Goal: Information Seeking & Learning: Learn about a topic

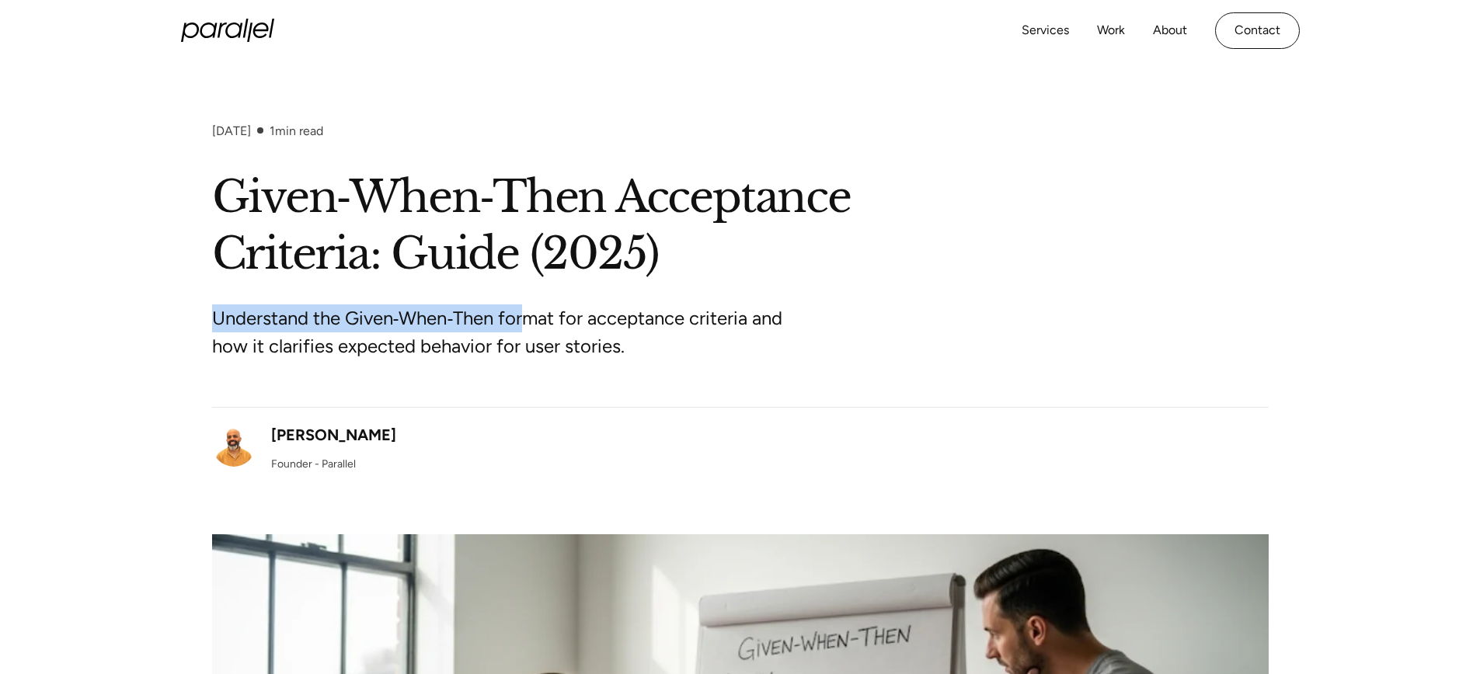
drag, startPoint x: 210, startPoint y: 315, endPoint x: 528, endPoint y: 332, distance: 318.2
click at [528, 332] on div "[DATE] 1 min read Given‑When‑Then Acceptance Criteria: Guide (2025) Understand …" at bounding box center [740, 593] width 1480 height 939
click at [444, 322] on p "Understand the Given‑When‑Then format for acceptance criteria and how it clarif…" at bounding box center [503, 333] width 583 height 56
drag, startPoint x: 350, startPoint y: 318, endPoint x: 497, endPoint y: 322, distance: 146.9
click at [497, 322] on p "Understand the Given‑When‑Then format for acceptance criteria and how it clarif…" at bounding box center [503, 333] width 583 height 56
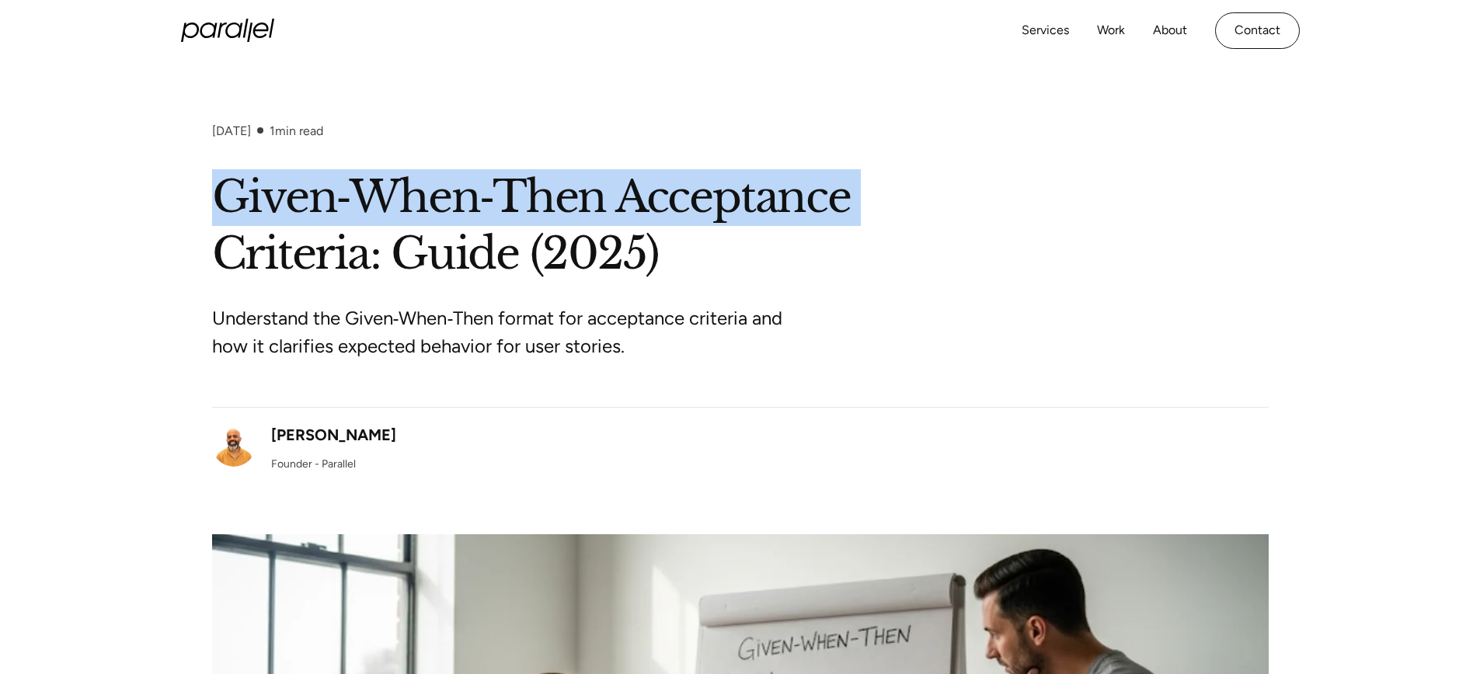
drag, startPoint x: 214, startPoint y: 197, endPoint x: 877, endPoint y: 224, distance: 664.1
click at [877, 224] on h1 "Given‑When‑Then Acceptance Criteria: Guide (2025)" at bounding box center [740, 225] width 1057 height 113
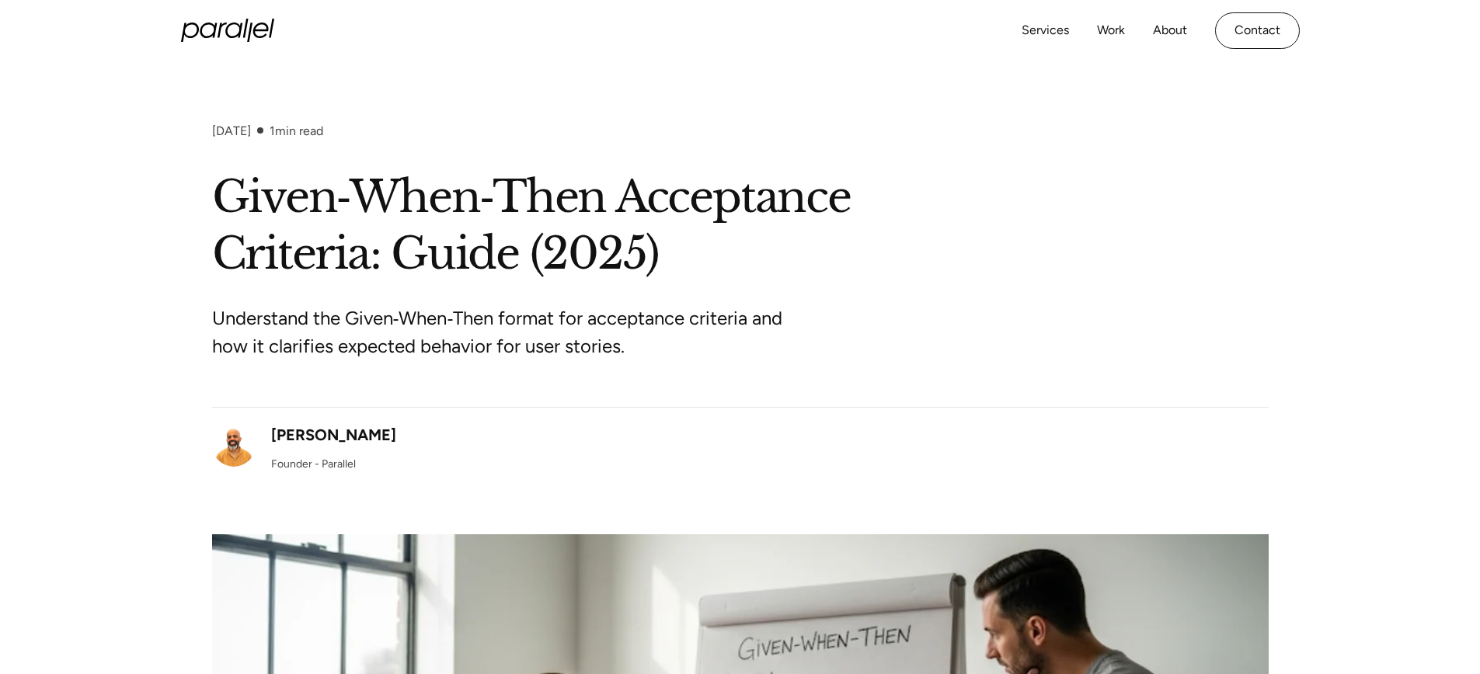
drag, startPoint x: 801, startPoint y: 246, endPoint x: 789, endPoint y: 247, distance: 11.8
click at [800, 246] on h1 "Given‑When‑Then Acceptance Criteria: Guide (2025)" at bounding box center [740, 225] width 1057 height 113
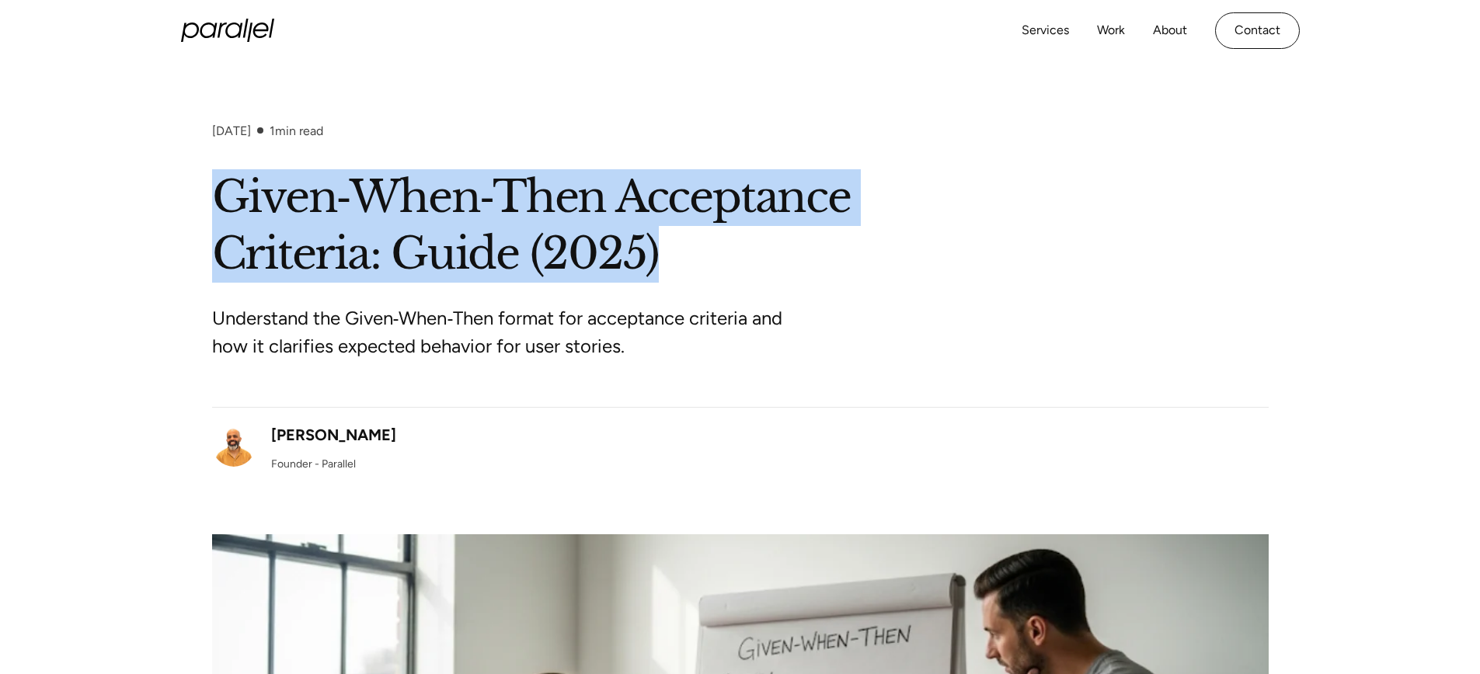
drag, startPoint x: 205, startPoint y: 197, endPoint x: 901, endPoint y: 230, distance: 696.2
click at [901, 228] on div "[DATE] 1 min read Given‑When‑Then Acceptance Criteria: Guide (2025) Understand …" at bounding box center [740, 593] width 1480 height 939
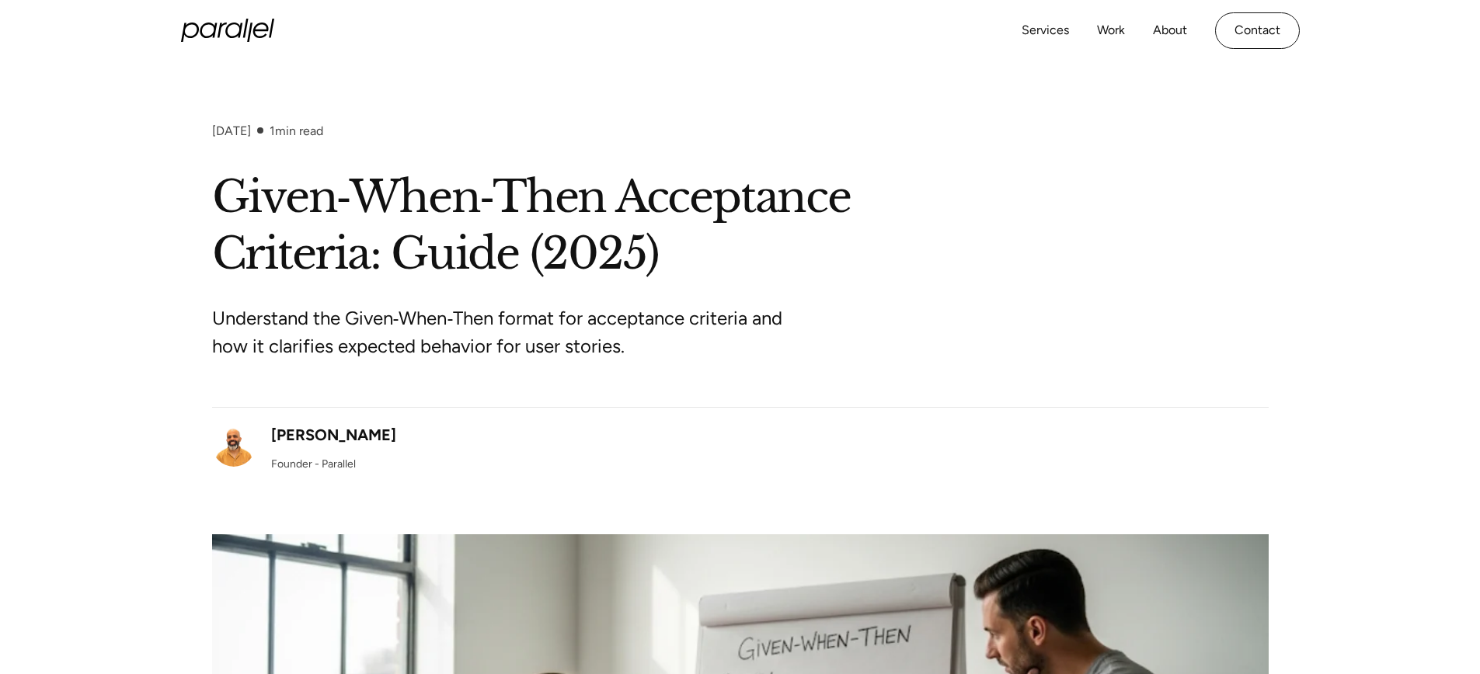
click at [890, 234] on h1 "Given‑When‑Then Acceptance Criteria: Guide (2025)" at bounding box center [740, 225] width 1057 height 113
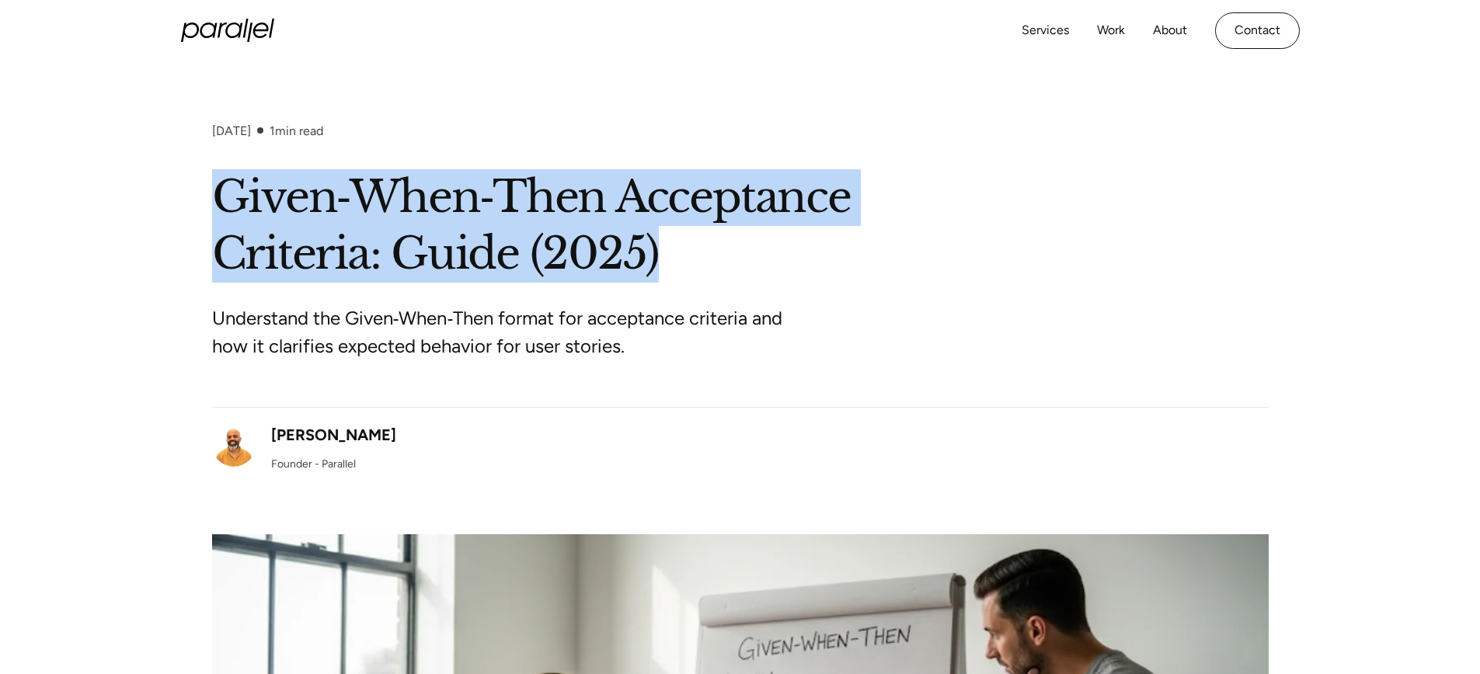
drag, startPoint x: 202, startPoint y: 193, endPoint x: 783, endPoint y: 261, distance: 585.2
click at [783, 261] on div "[DATE] 1 min read Given‑When‑Then Acceptance Criteria: Guide (2025) Understand …" at bounding box center [740, 593] width 1480 height 939
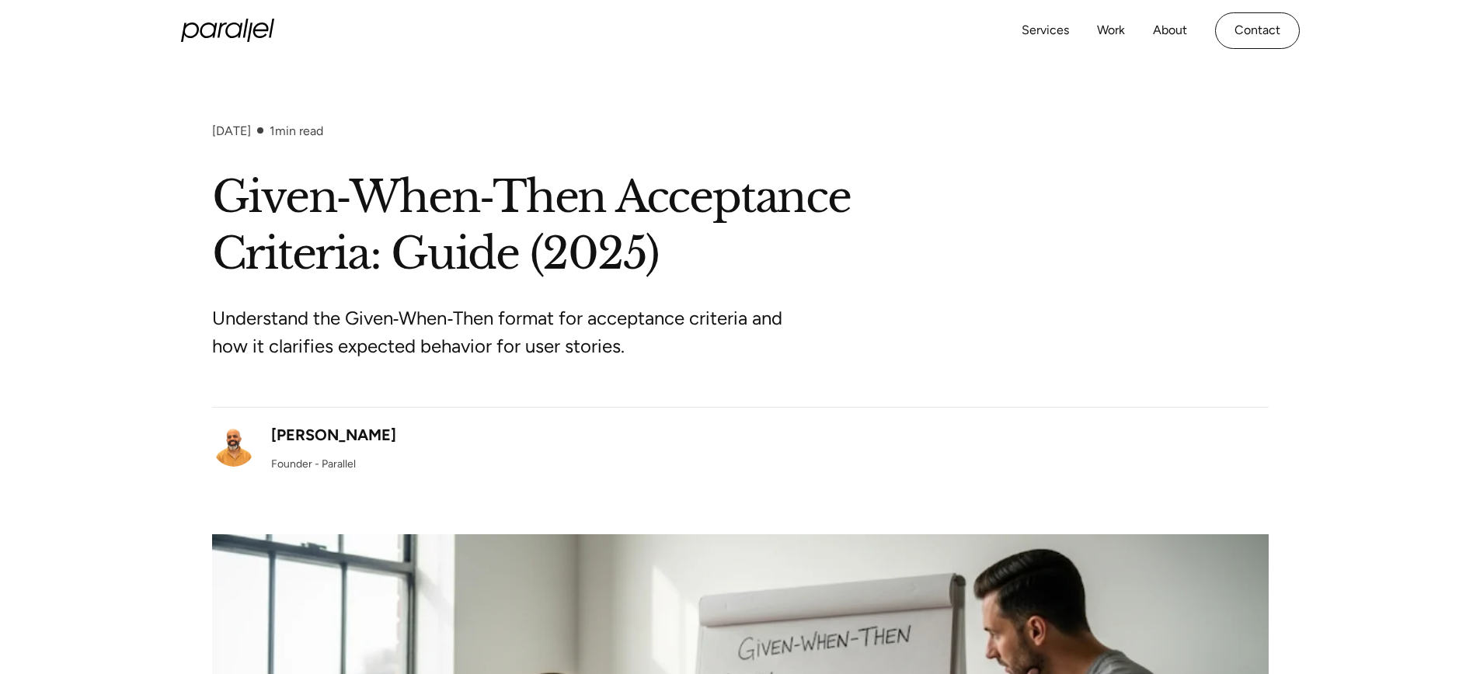
click at [780, 263] on h1 "Given‑When‑Then Acceptance Criteria: Guide (2025)" at bounding box center [740, 225] width 1057 height 113
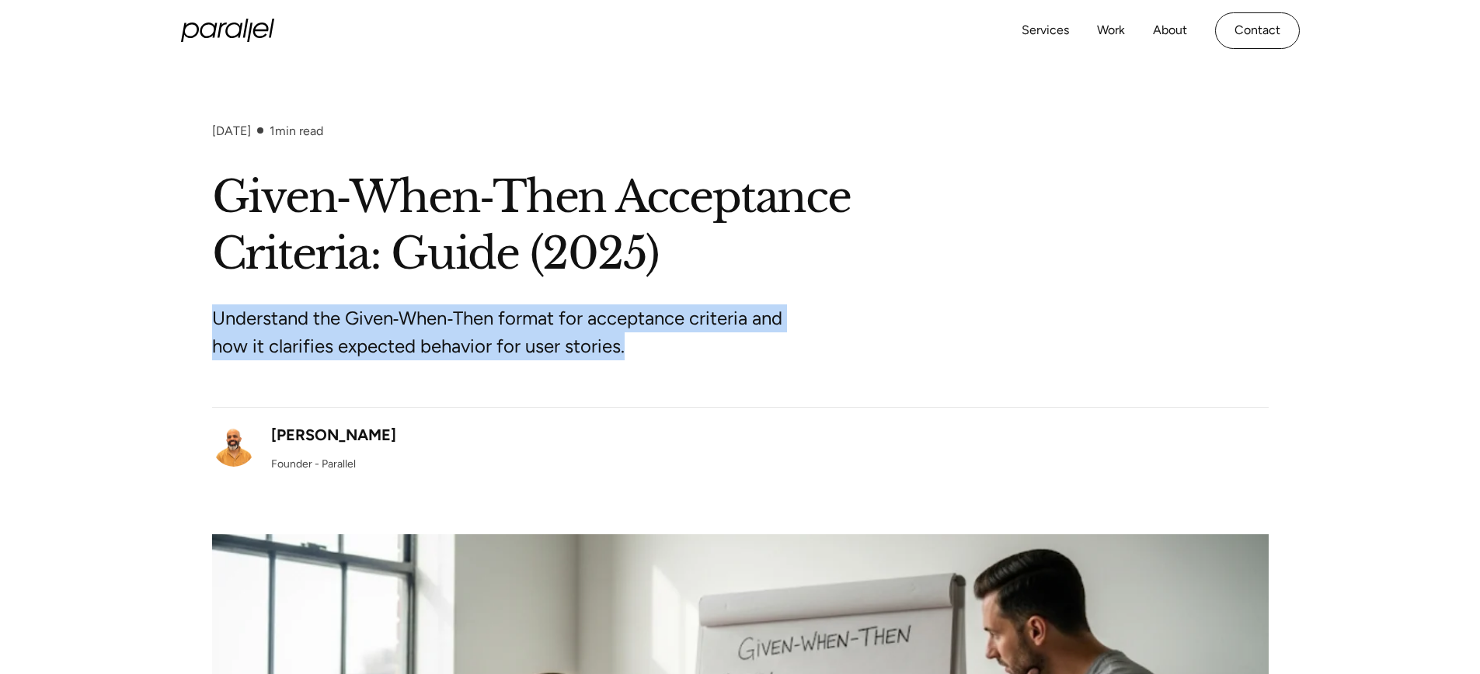
drag, startPoint x: 211, startPoint y: 315, endPoint x: 777, endPoint y: 349, distance: 566.7
click at [769, 350] on div "[DATE] 1 min read Given‑When‑Then Acceptance Criteria: Guide (2025) Understand …" at bounding box center [740, 593] width 1480 height 939
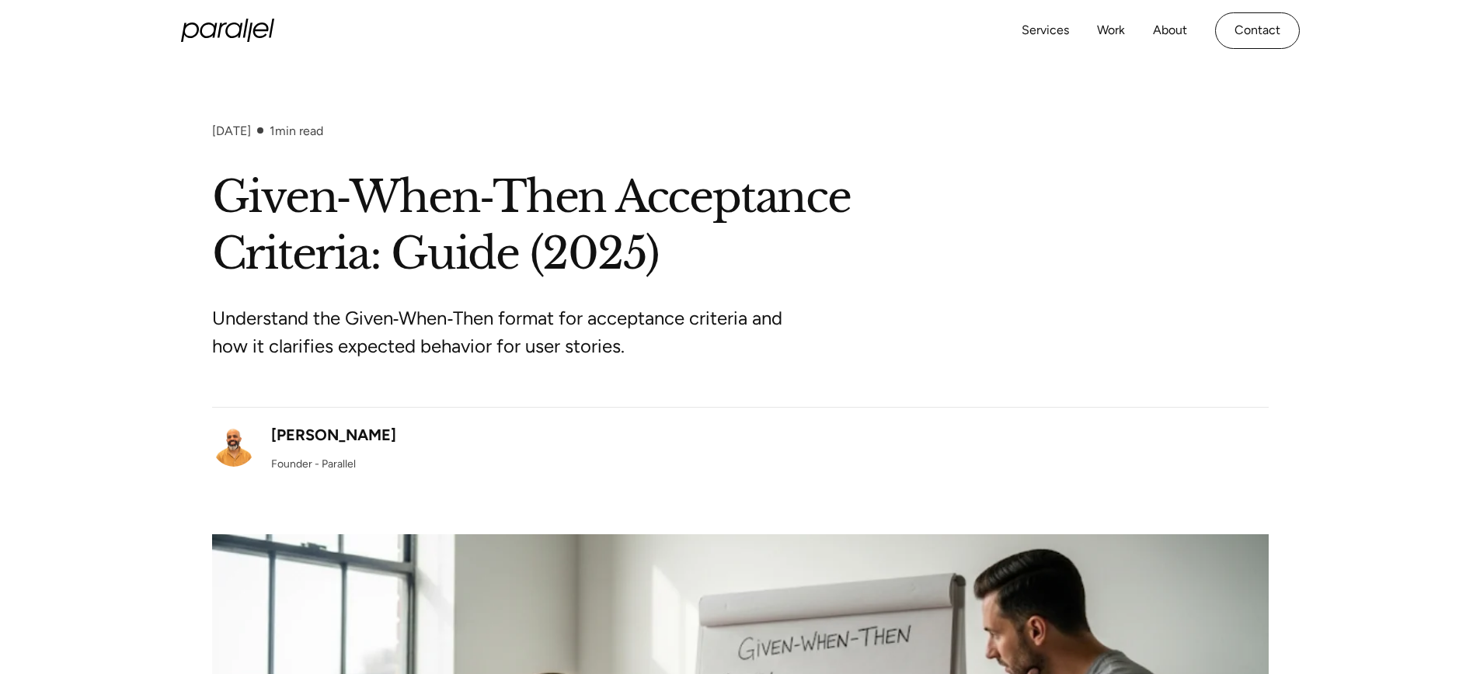
click at [782, 340] on p "Understand the Given‑When‑Then format for acceptance criteria and how it clarif…" at bounding box center [503, 333] width 583 height 56
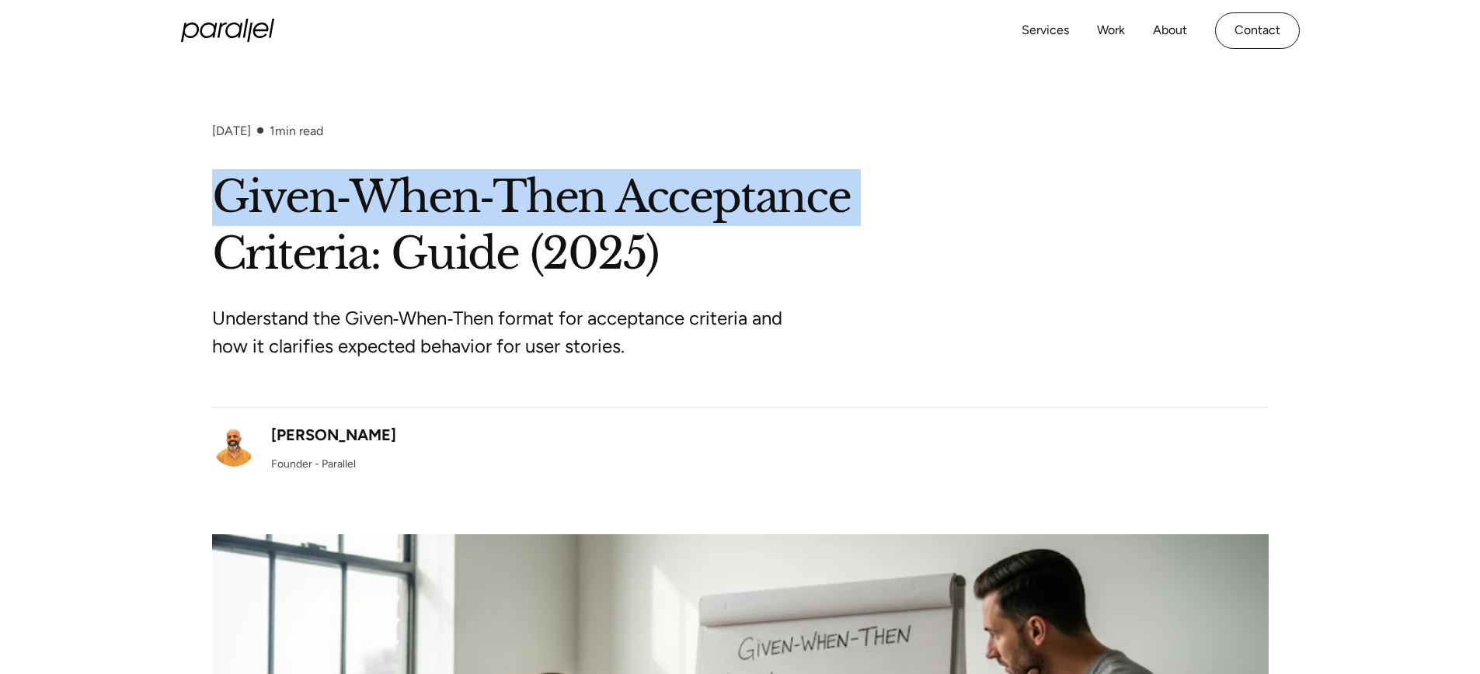
drag, startPoint x: 213, startPoint y: 199, endPoint x: 955, endPoint y: 207, distance: 742.1
click at [955, 207] on h1 "Given‑When‑Then Acceptance Criteria: Guide (2025)" at bounding box center [740, 225] width 1057 height 113
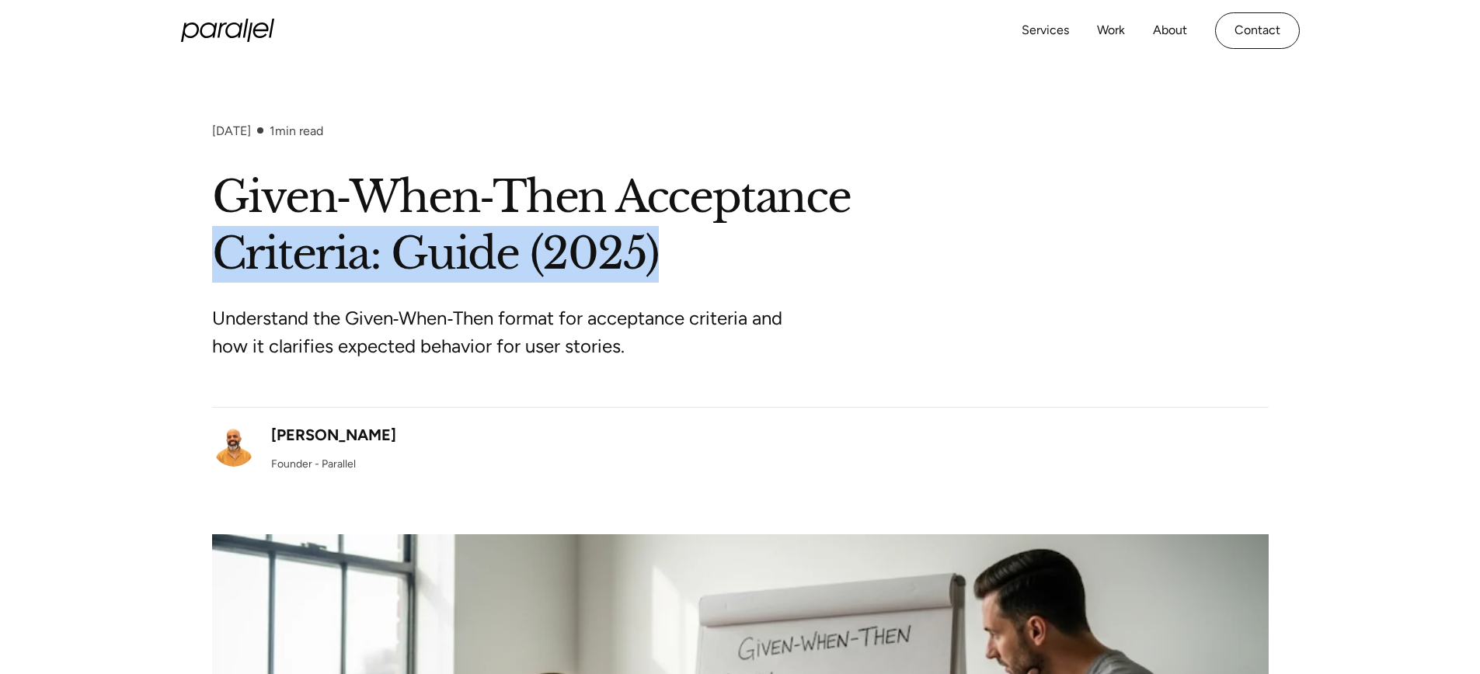
drag, startPoint x: 689, startPoint y: 263, endPoint x: 220, endPoint y: 259, distance: 469.4
click at [220, 259] on h1 "Given‑When‑Then Acceptance Criteria: Guide (2025)" at bounding box center [740, 225] width 1057 height 113
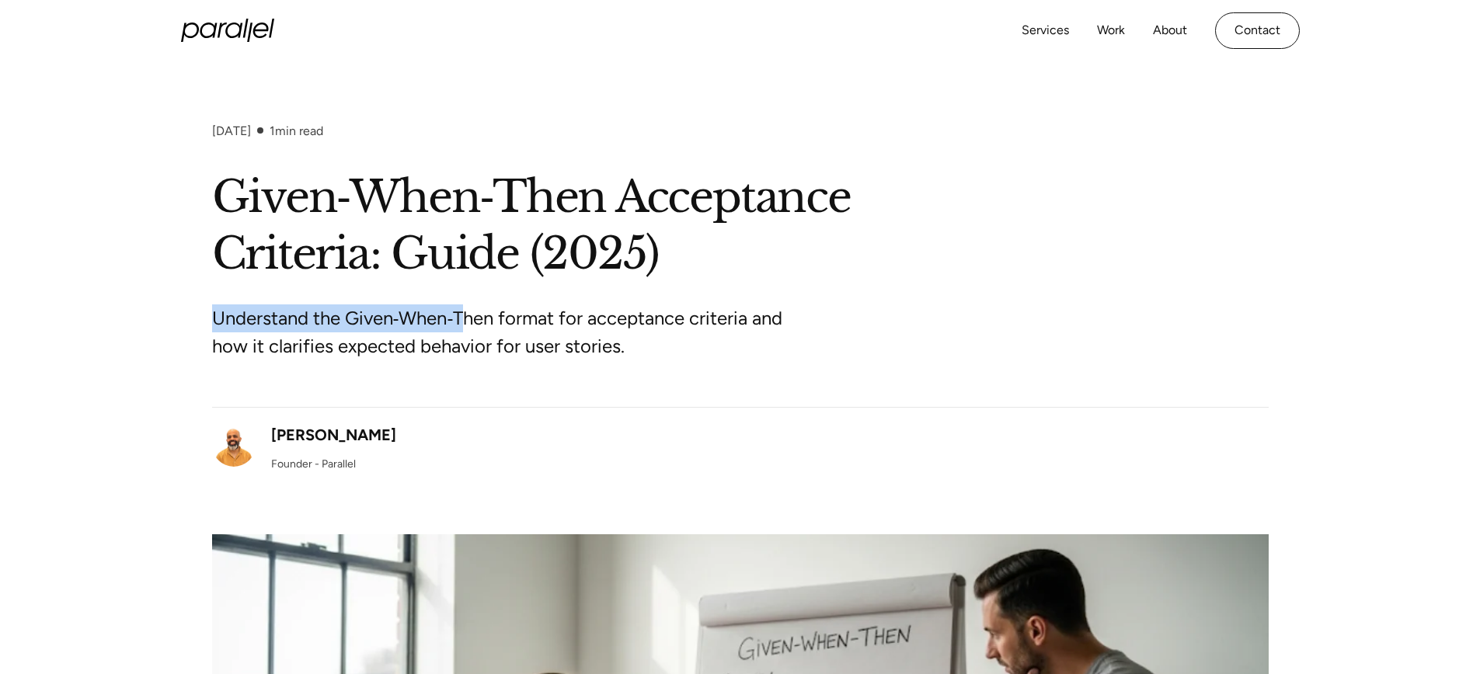
drag, startPoint x: 228, startPoint y: 322, endPoint x: 462, endPoint y: 329, distance: 233.2
click at [465, 328] on div "[DATE] 1 min read Given‑When‑Then Acceptance Criteria: Guide (2025) Understand …" at bounding box center [740, 593] width 1480 height 939
click at [225, 319] on p "Understand the Given‑When‑Then format for acceptance criteria and how it clarif…" at bounding box center [503, 333] width 583 height 56
drag, startPoint x: 211, startPoint y: 319, endPoint x: 571, endPoint y: 328, distance: 360.7
click at [571, 328] on div "[DATE] 1 min read Given‑When‑Then Acceptance Criteria: Guide (2025) Understand …" at bounding box center [740, 593] width 1480 height 939
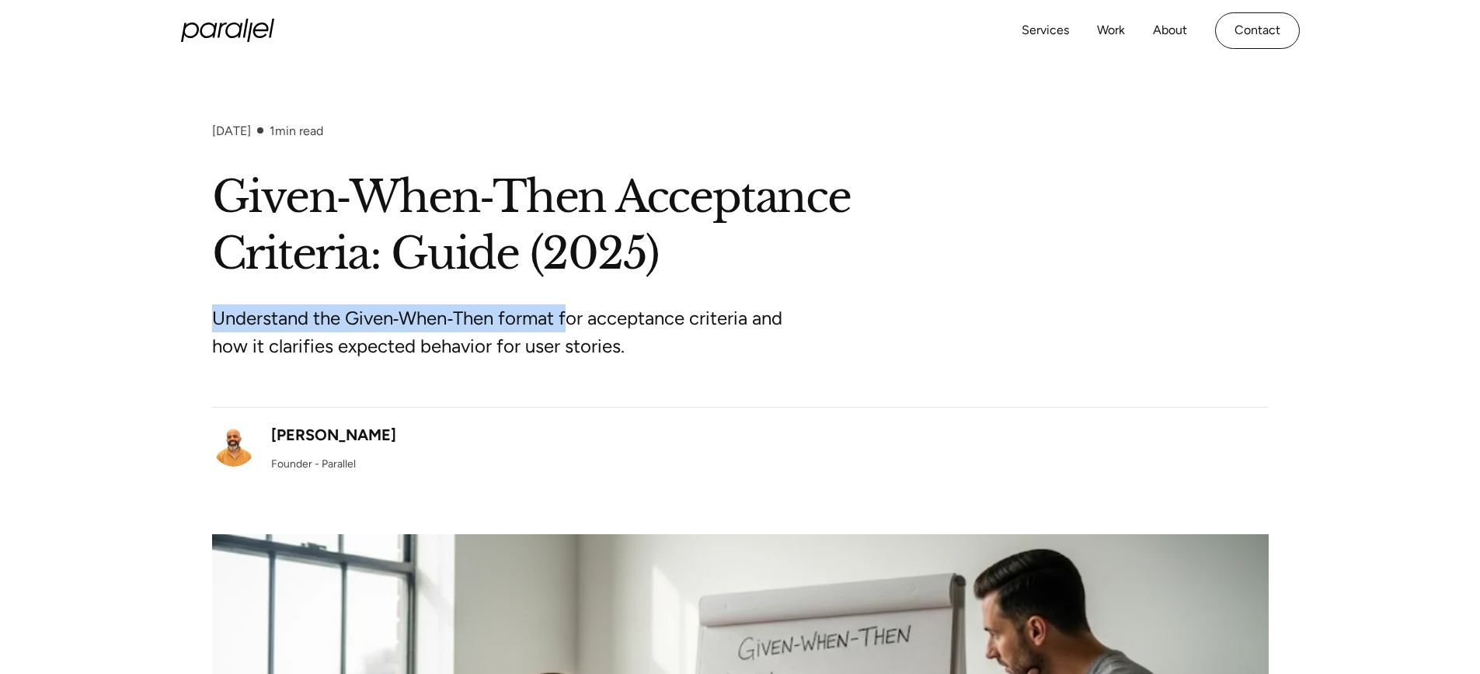
click at [243, 315] on p "Understand the Given‑When‑Then format for acceptance criteria and how it clarif…" at bounding box center [503, 333] width 583 height 56
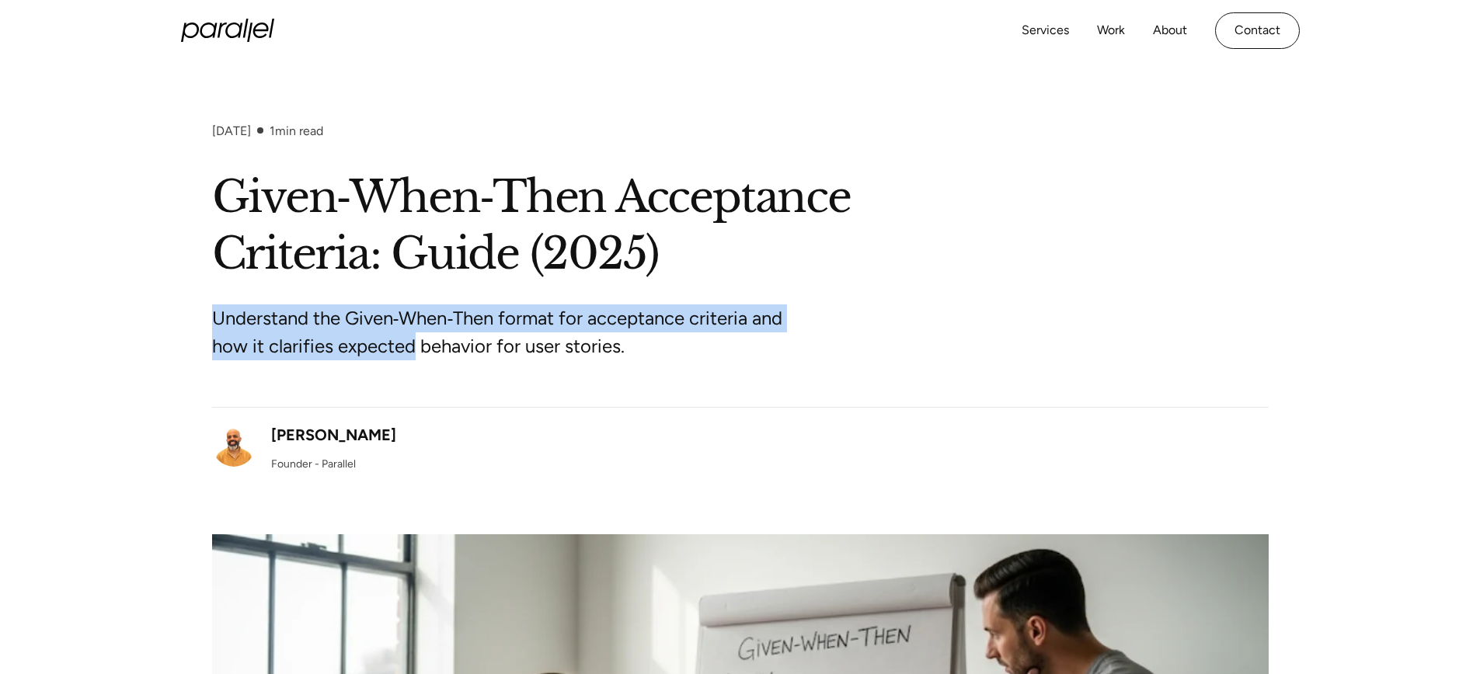
drag, startPoint x: 218, startPoint y: 315, endPoint x: 448, endPoint y: 343, distance: 231.6
click at [427, 342] on div "[DATE] 1 min read Given‑When‑Then Acceptance Criteria: Guide (2025) Understand …" at bounding box center [740, 593] width 1480 height 939
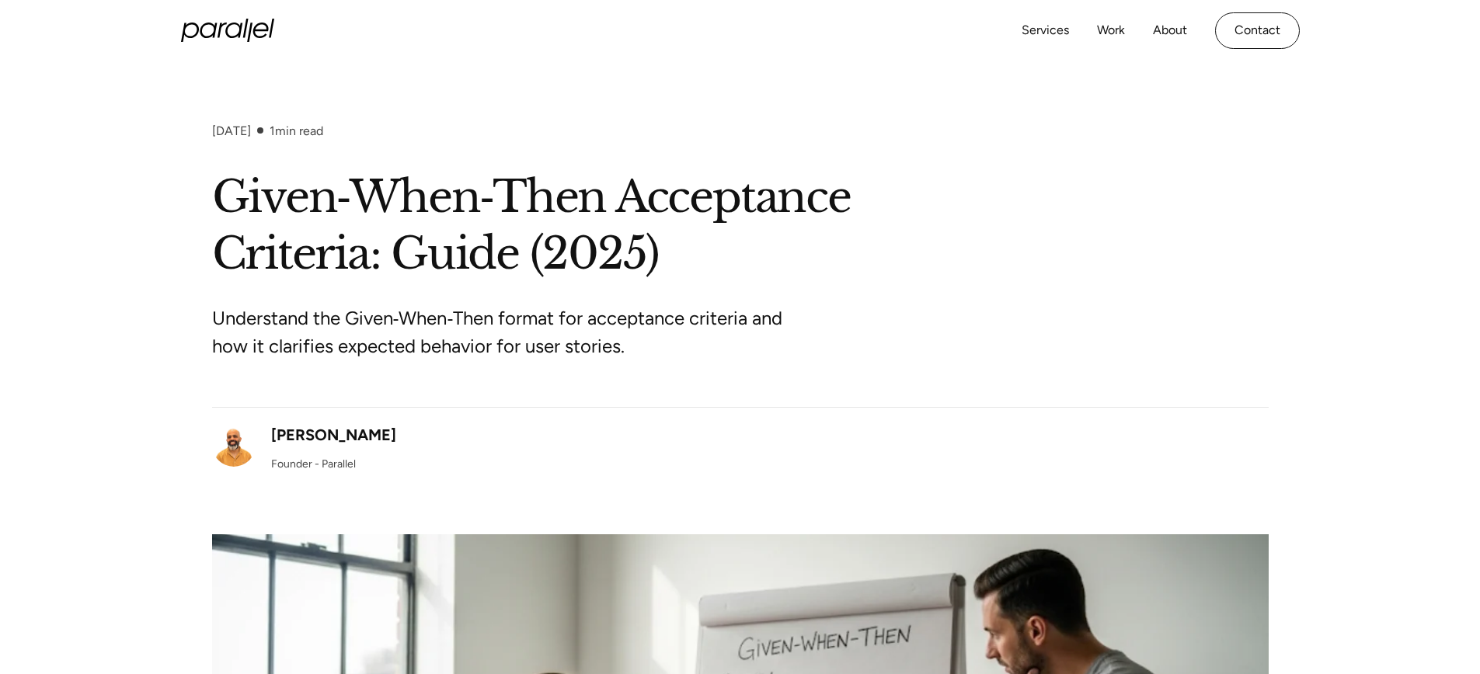
click at [448, 343] on p "Understand the Given‑When‑Then format for acceptance criteria and how it clarif…" at bounding box center [503, 333] width 583 height 56
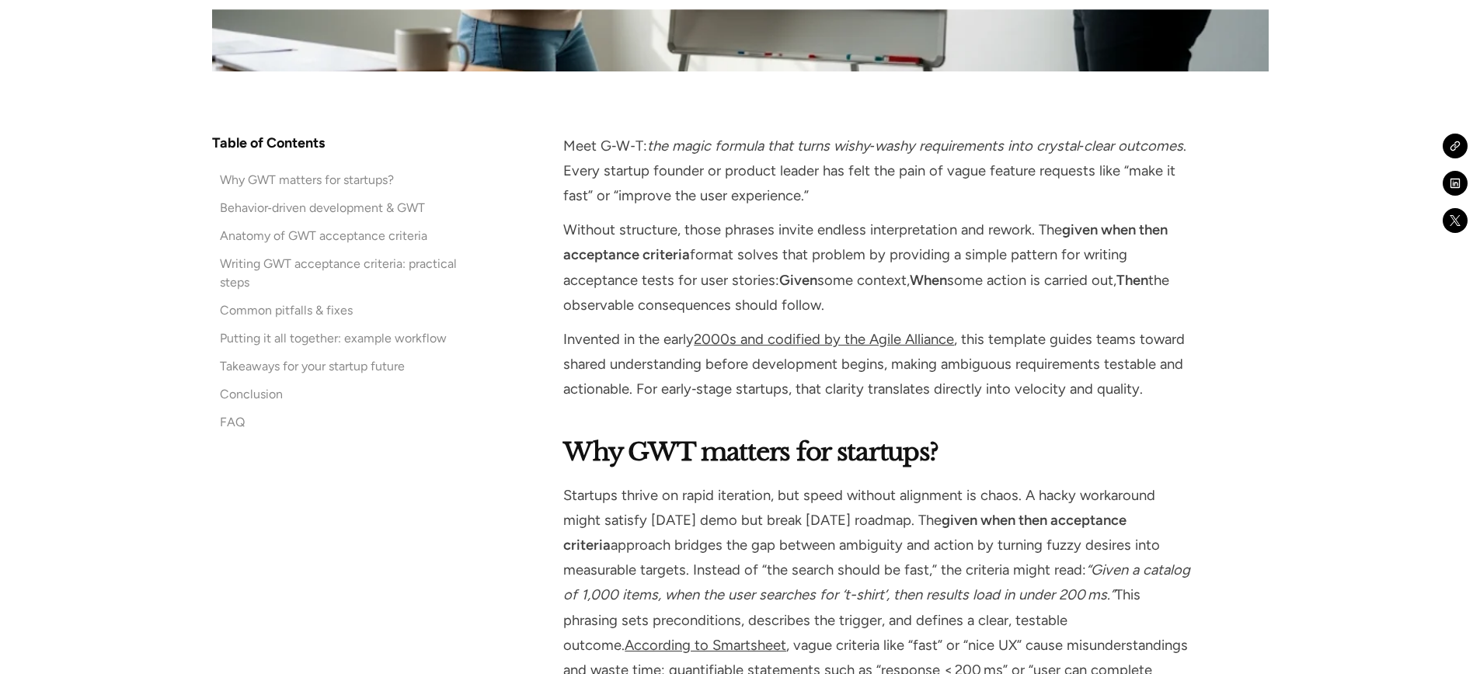
scroll to position [995, 0]
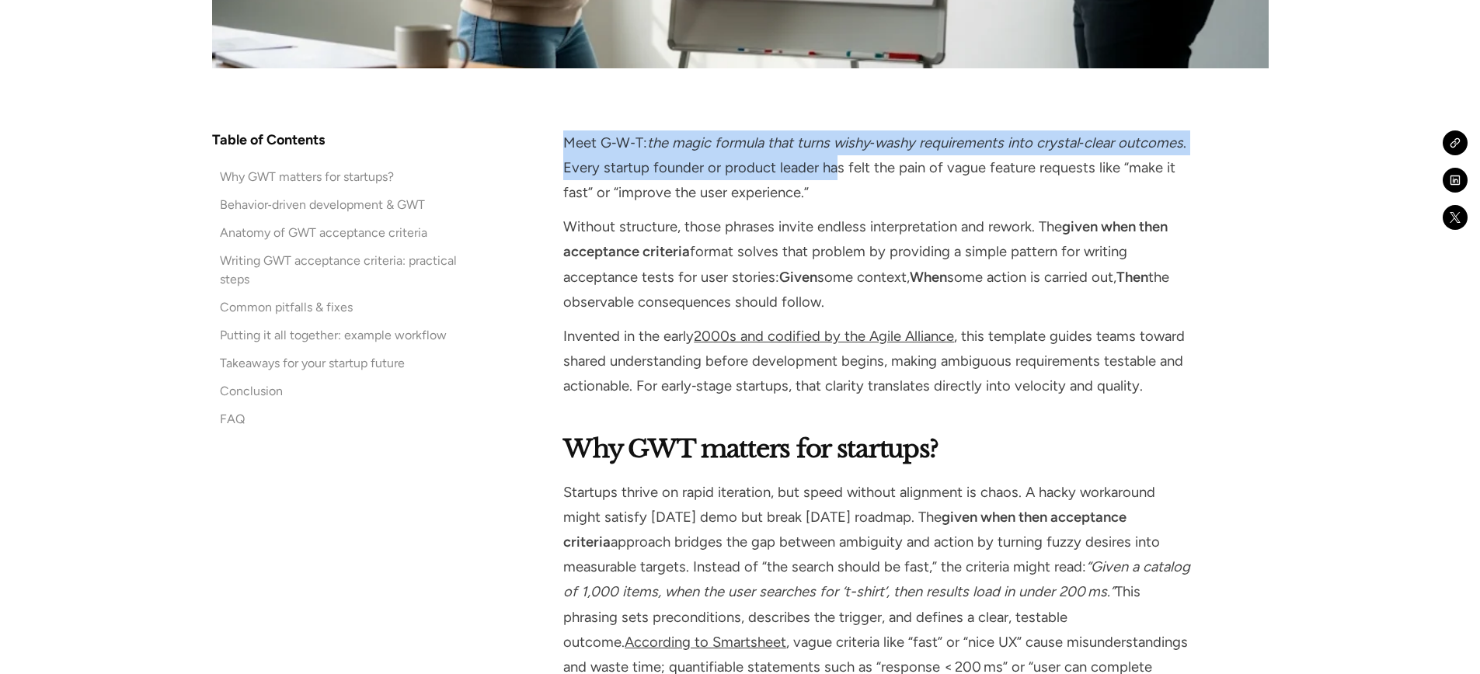
drag, startPoint x: 563, startPoint y: 143, endPoint x: 837, endPoint y: 165, distance: 274.4
click at [838, 166] on p "Meet G‑W‑T: the magic formula that turns wishy‑washy requirements into crystal‑…" at bounding box center [879, 168] width 633 height 75
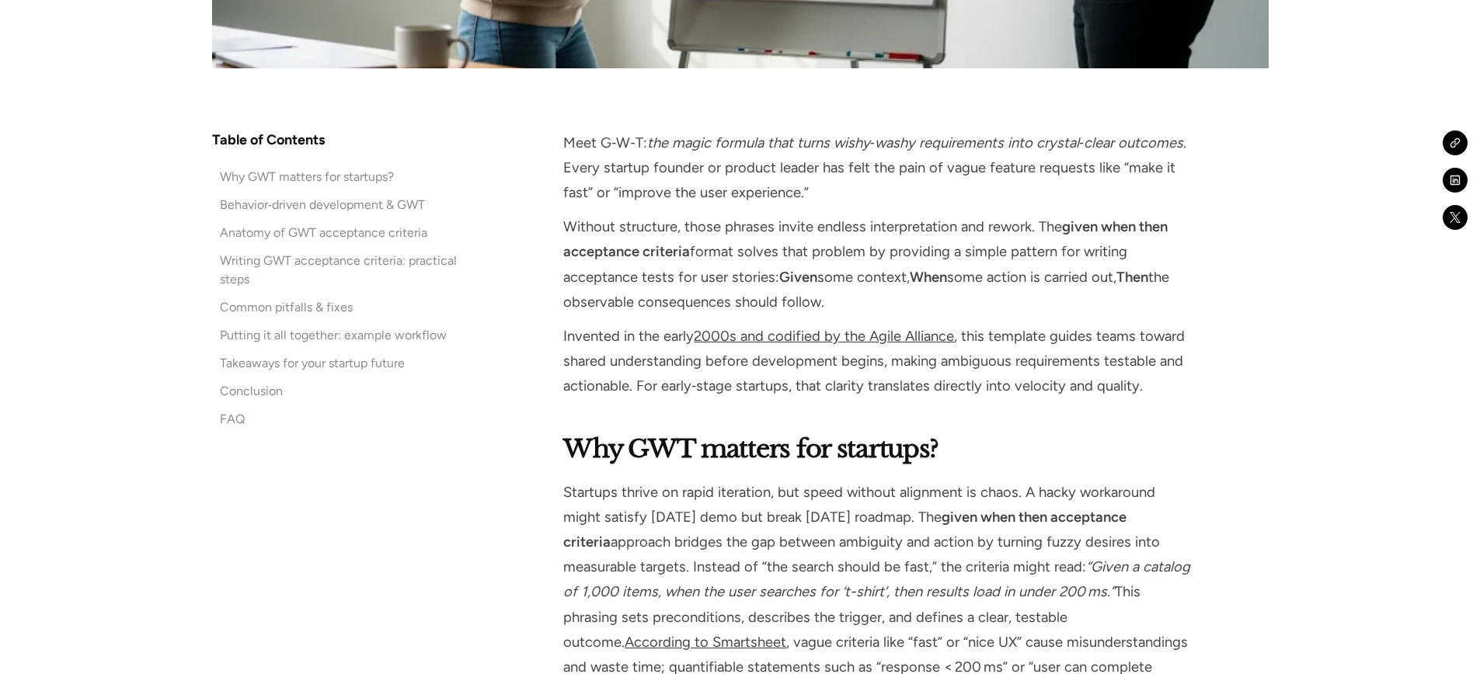
drag, startPoint x: 906, startPoint y: 274, endPoint x: 1152, endPoint y: 293, distance: 246.3
click at [1152, 293] on p "Without structure, those phrases invite endless interpretation and rework. The …" at bounding box center [879, 264] width 633 height 100
click at [1155, 288] on p "Without structure, those phrases invite endless interpretation and rework. The …" at bounding box center [879, 264] width 633 height 100
click at [991, 332] on p "Invented in the early 2000s and codified by the Agile Alliance , this template …" at bounding box center [879, 361] width 633 height 75
drag, startPoint x: 800, startPoint y: 274, endPoint x: 943, endPoint y: 281, distance: 142.4
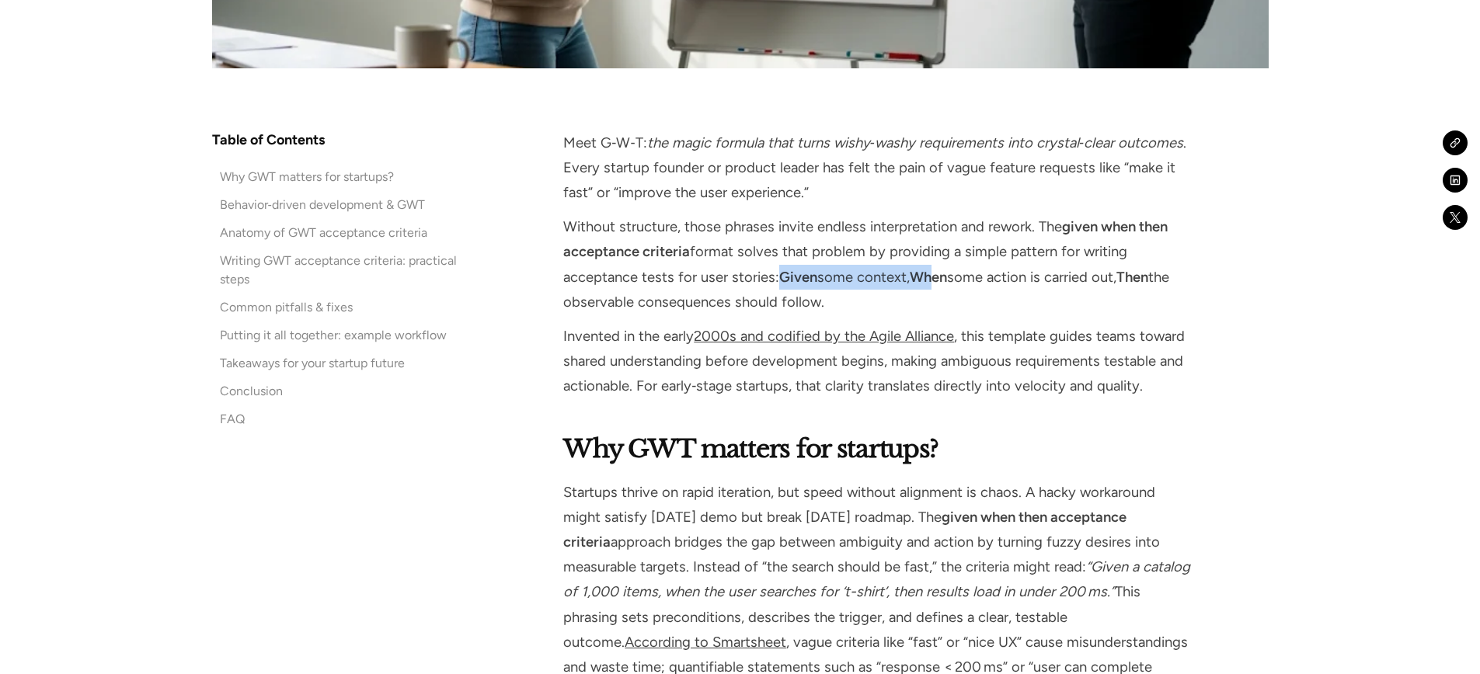
click at [939, 281] on p "Without structure, those phrases invite endless interpretation and rework. The …" at bounding box center [879, 264] width 633 height 100
drag, startPoint x: 944, startPoint y: 281, endPoint x: 1038, endPoint y: 301, distance: 96.0
click at [1038, 301] on p "Without structure, those phrases invite endless interpretation and rework. The …" at bounding box center [879, 264] width 633 height 100
drag, startPoint x: 815, startPoint y: 376, endPoint x: 785, endPoint y: 376, distance: 30.3
click at [814, 376] on p "Invented in the early 2000s and codified by the Agile Alliance , this template …" at bounding box center [879, 361] width 633 height 75
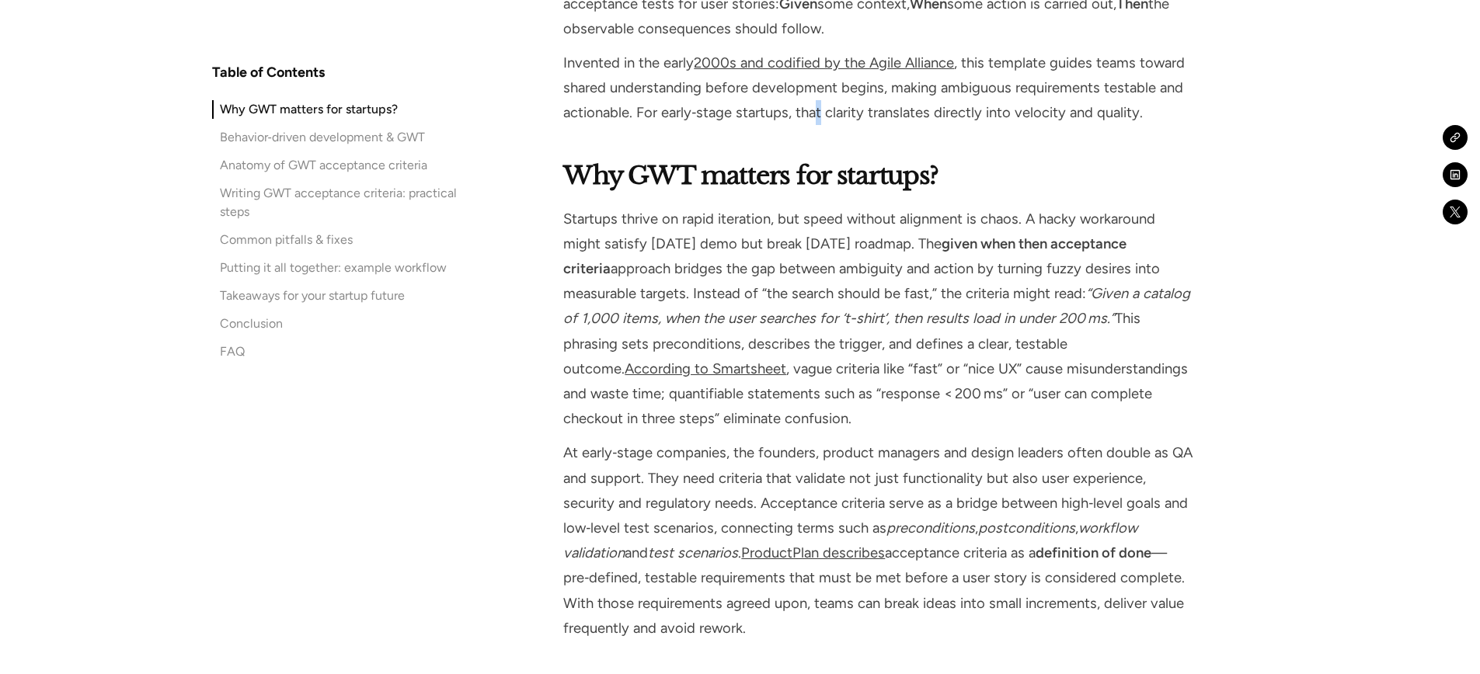
scroll to position [1293, 0]
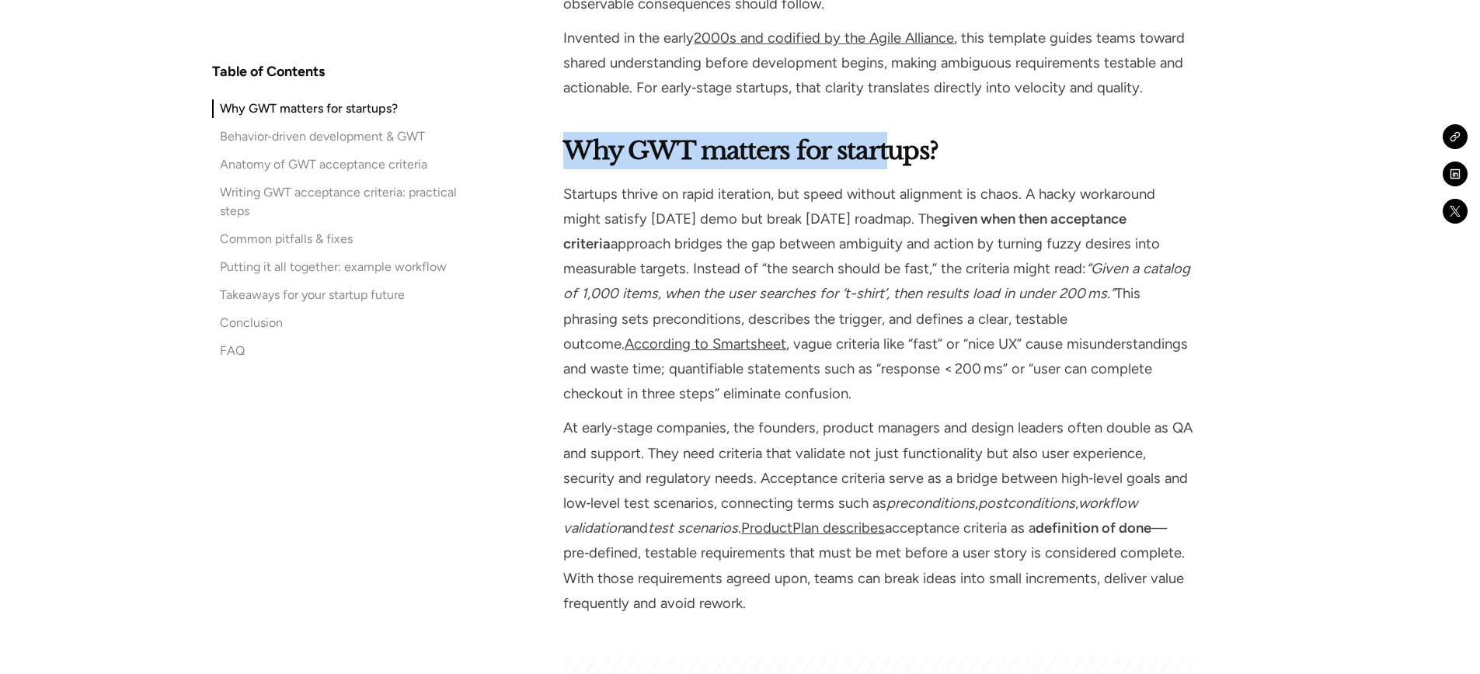
drag, startPoint x: 569, startPoint y: 152, endPoint x: 913, endPoint y: 155, distance: 344.3
click at [913, 155] on strong "Why GWT matters for startups?" at bounding box center [750, 150] width 375 height 31
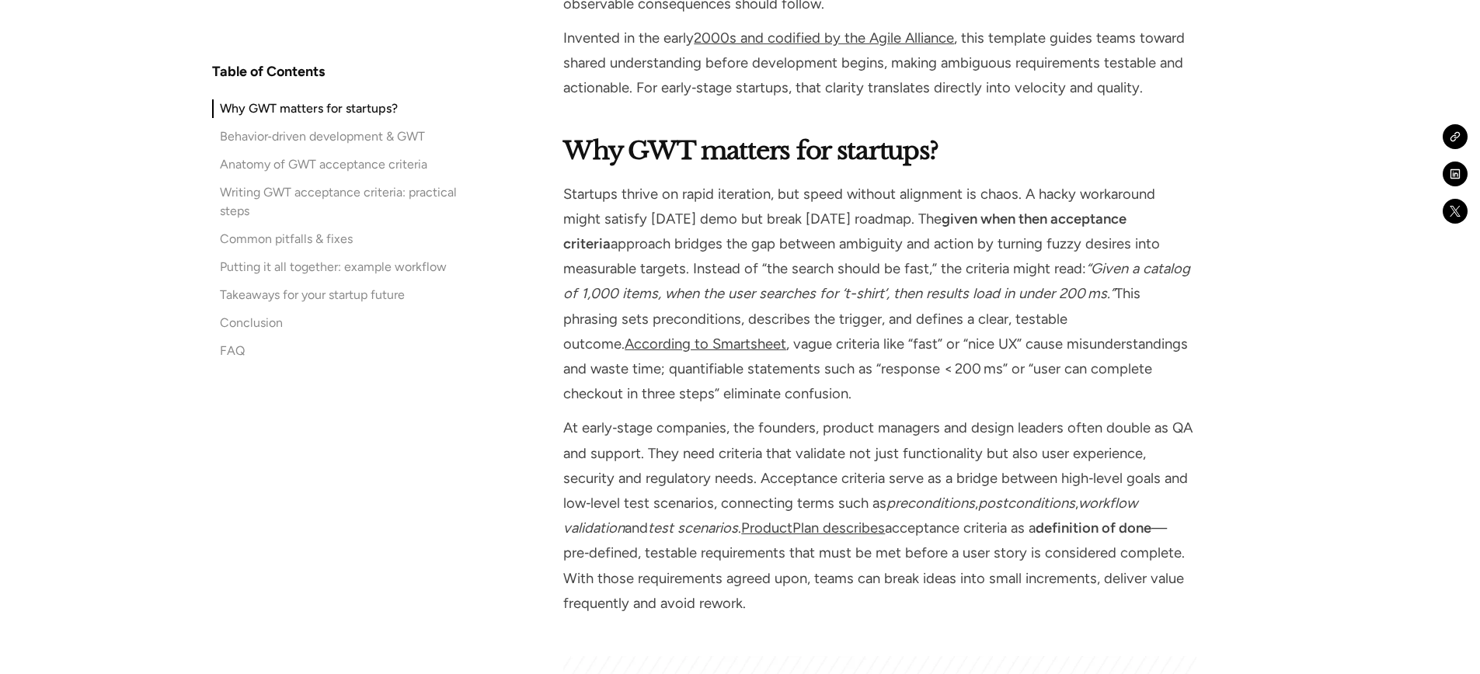
drag, startPoint x: 901, startPoint y: 172, endPoint x: 860, endPoint y: 187, distance: 44.0
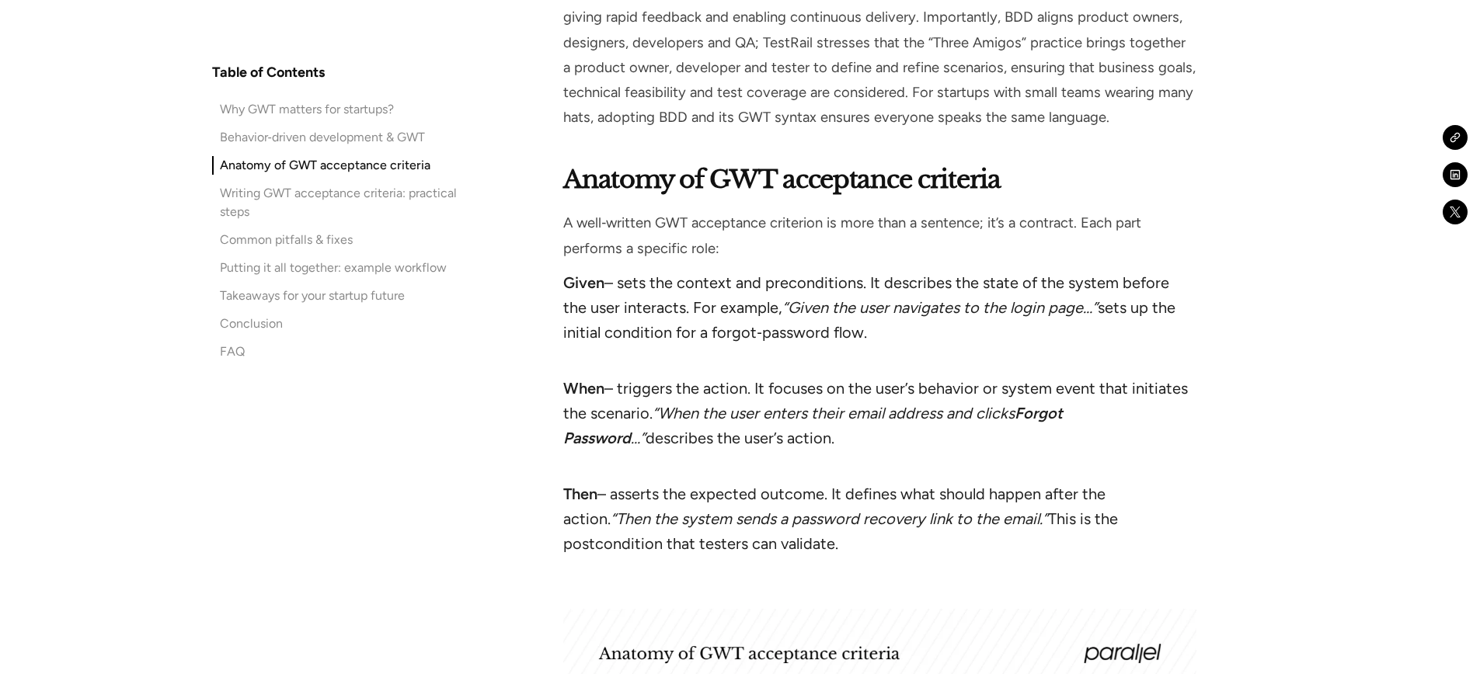
scroll to position [2996, 0]
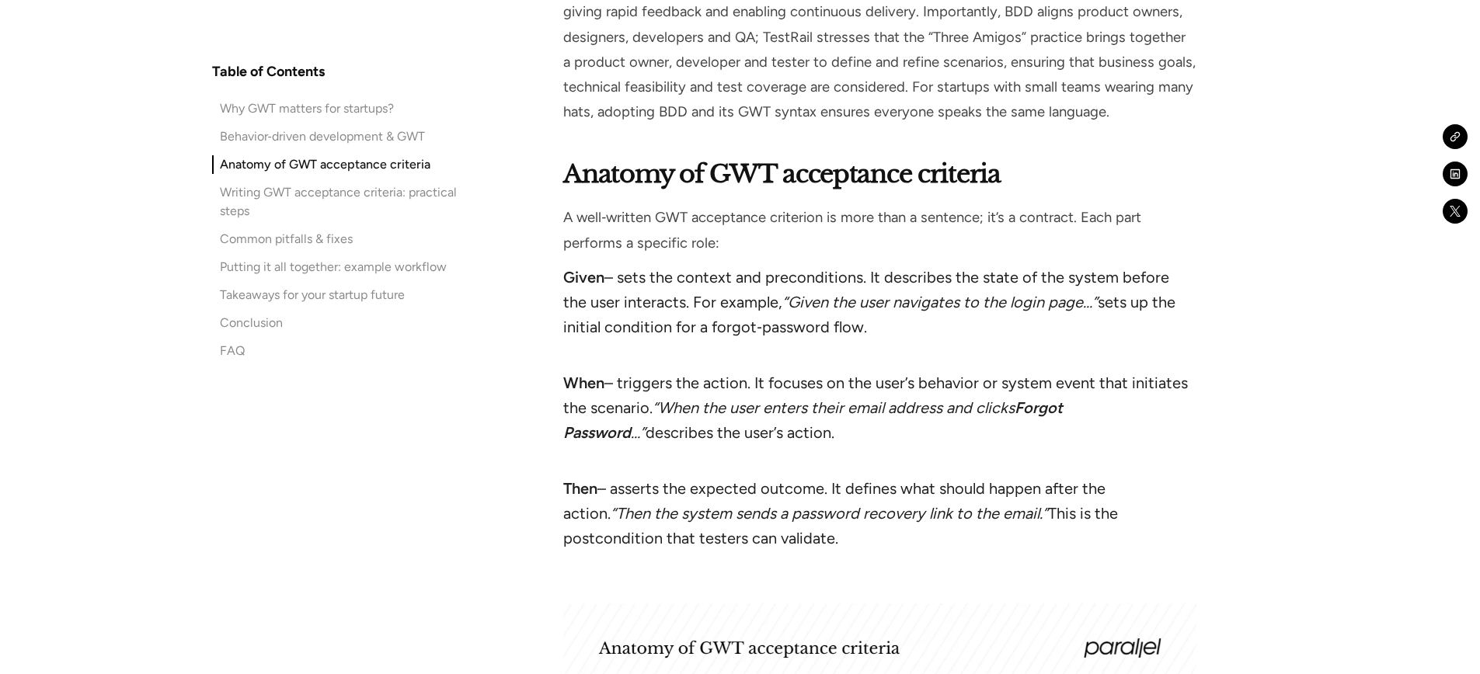
drag, startPoint x: 568, startPoint y: 321, endPoint x: 853, endPoint y: 327, distance: 285.2
click at [853, 327] on li "Given – sets the context and preconditions. It describes the state of the syste…" at bounding box center [879, 314] width 633 height 99
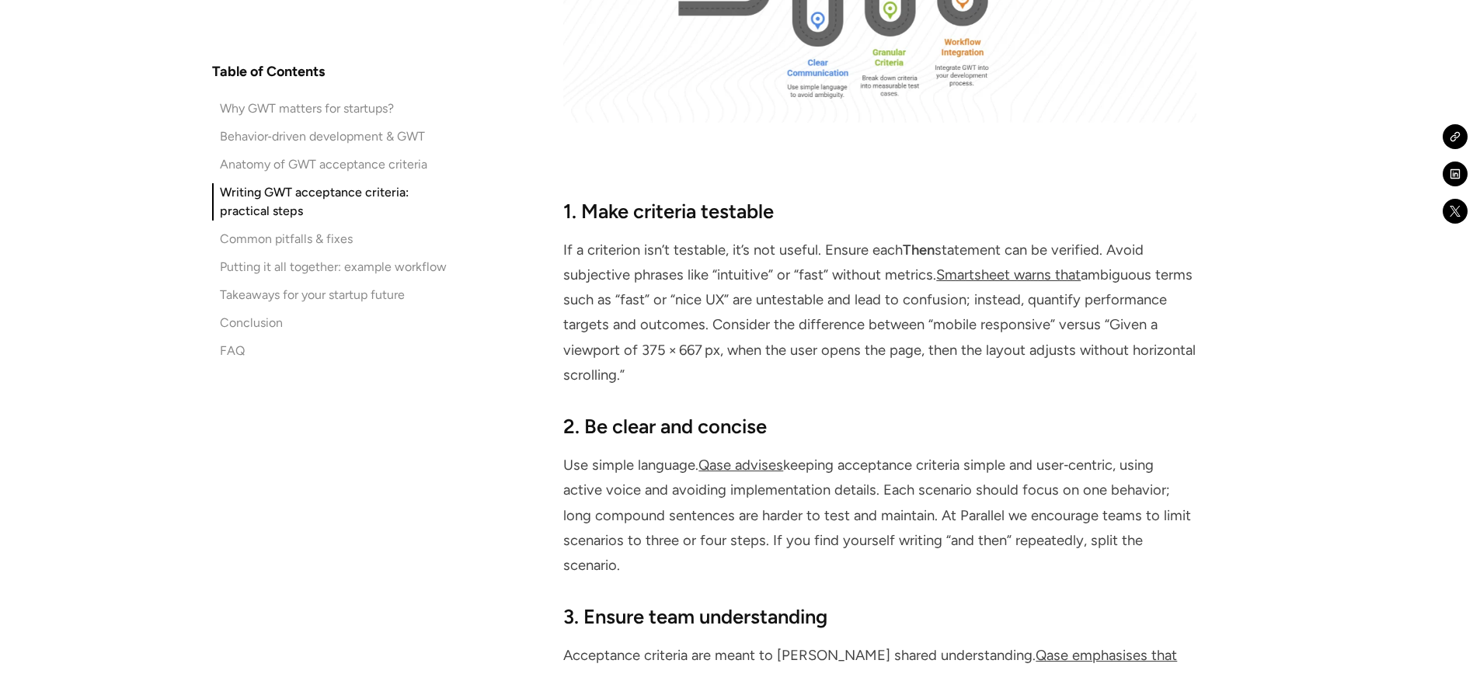
scroll to position [4737, 0]
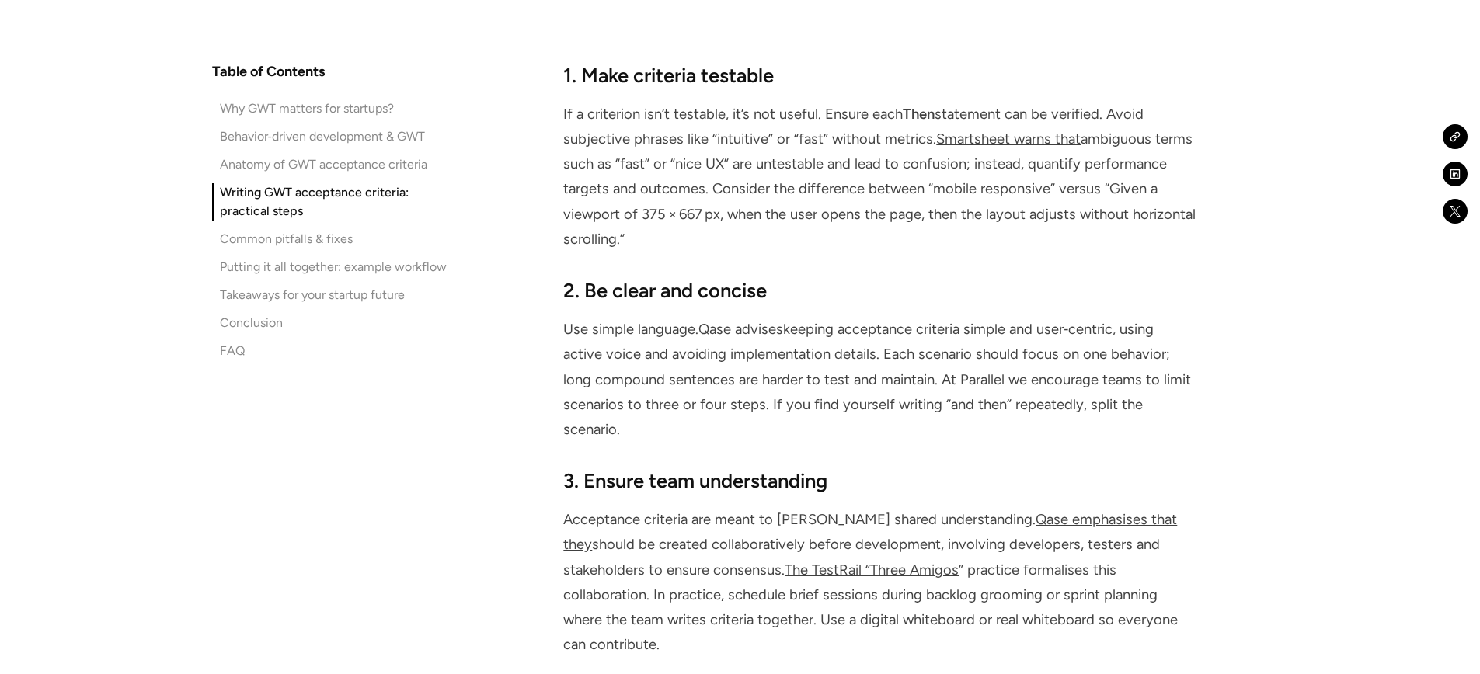
drag, startPoint x: 559, startPoint y: 288, endPoint x: 828, endPoint y: 270, distance: 269.4
click at [828, 270] on div "Table of Contents Why GWT matters for startups? Behavior‑driven development & G…" at bounding box center [740, 599] width 1057 height 8423
drag, startPoint x: 828, startPoint y: 271, endPoint x: 601, endPoint y: 275, distance: 226.9
click at [601, 275] on div "Writing GWT acceptance criteria: practical steps 1. Make criteria testable If a…" at bounding box center [879, 452] width 633 height 1804
click at [600, 275] on div "Writing GWT acceptance criteria: practical steps 1. Make criteria testable If a…" at bounding box center [879, 452] width 633 height 1804
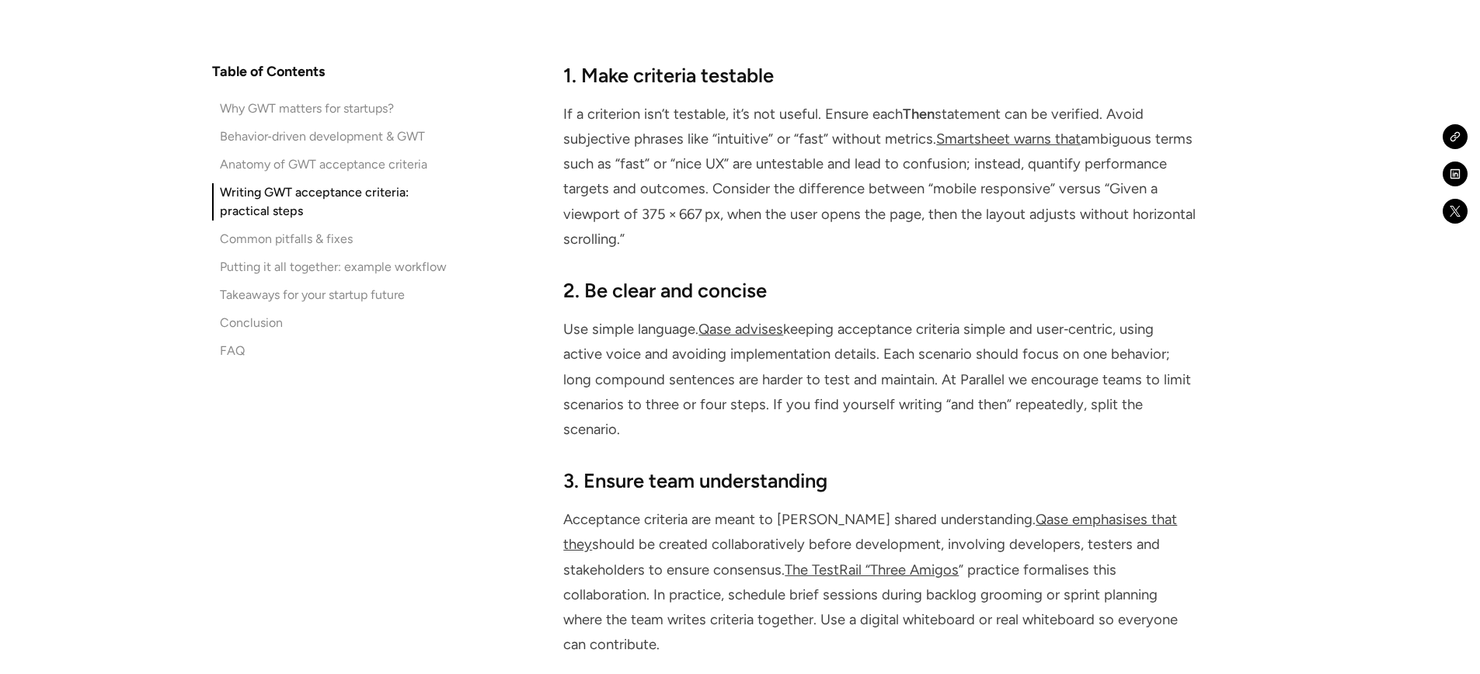
click at [551, 86] on div "Table of Contents Why GWT matters for startups? Behavior‑driven development & G…" at bounding box center [740, 599] width 1057 height 8423
drag, startPoint x: 556, startPoint y: 100, endPoint x: 744, endPoint y: 251, distance: 241.0
click at [744, 251] on div "Table of Contents Why GWT matters for startups? Behavior‑driven development & G…" at bounding box center [740, 599] width 1057 height 8423
click at [744, 251] on p "If a criterion isn’t testable, it’s not useful. Ensure each Then statement can …" at bounding box center [879, 177] width 633 height 150
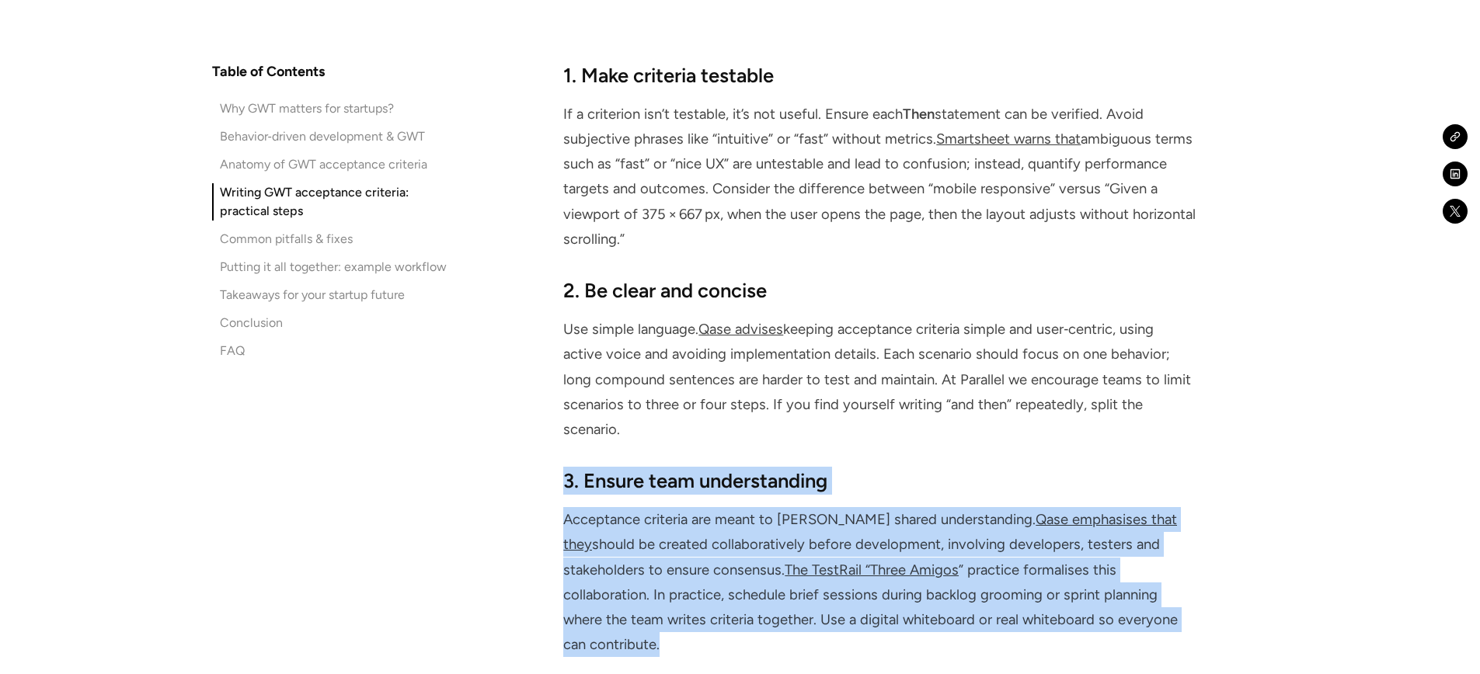
drag, startPoint x: 563, startPoint y: 477, endPoint x: 1054, endPoint y: 637, distance: 515.8
click at [1054, 637] on div "Table of Contents Why GWT matters for startups? Behavior‑driven development & G…" at bounding box center [740, 599] width 1057 height 8423
click at [1044, 612] on p "Acceptance criteria are meant to [PERSON_NAME] shared understanding. Qase empha…" at bounding box center [879, 582] width 633 height 150
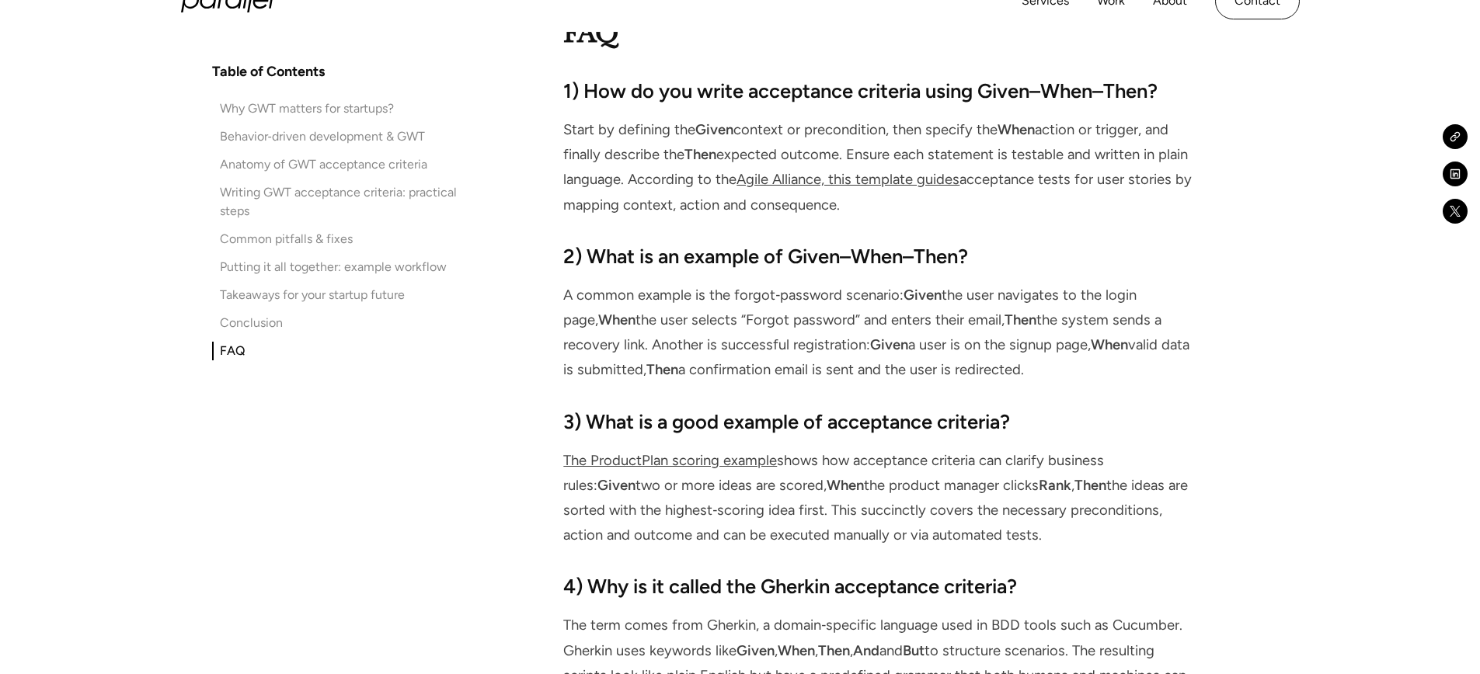
scroll to position [8144, 0]
